Goal: Transaction & Acquisition: Purchase product/service

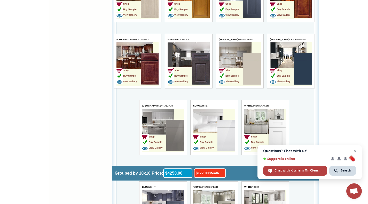
scroll to position [1445, 0]
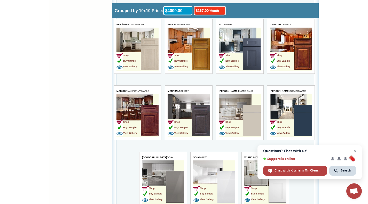
click at [303, 57] on img at bounding box center [303, 53] width 18 height 31
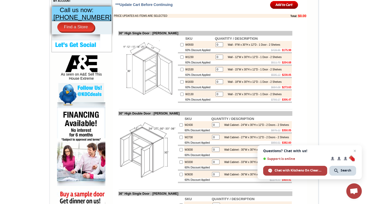
scroll to position [194, 0]
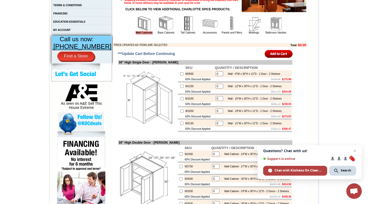
click at [182, 30] on img at bounding box center [187, 23] width 15 height 15
